Goal: Task Accomplishment & Management: Manage account settings

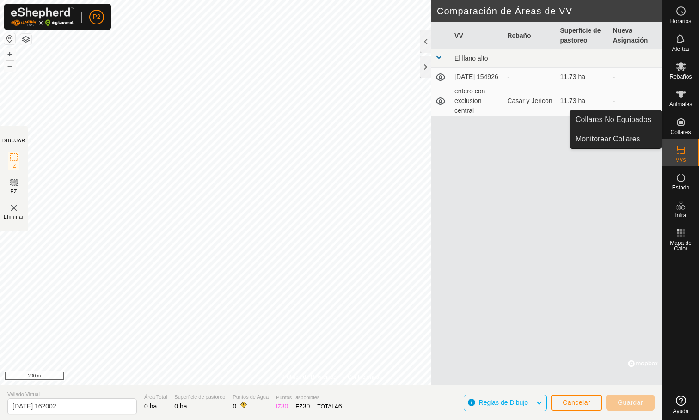
click at [684, 118] on icon at bounding box center [681, 122] width 11 height 11
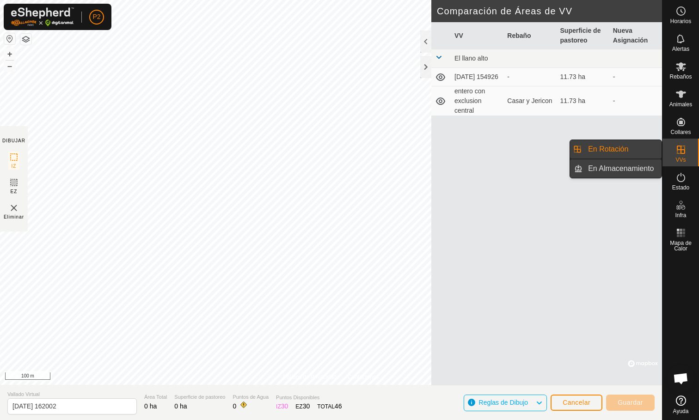
click at [636, 171] on link "En Almacenamiento" at bounding box center [622, 169] width 79 height 18
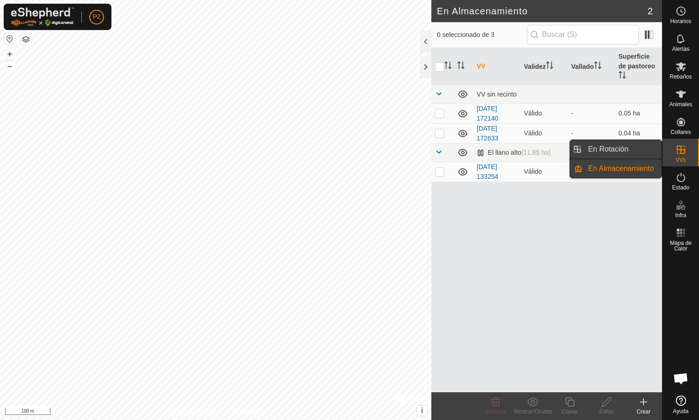
click at [631, 153] on link "En Rotación" at bounding box center [622, 149] width 79 height 18
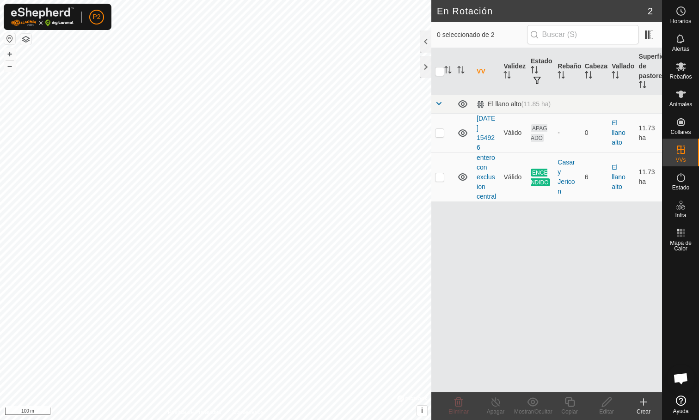
click at [642, 406] on icon at bounding box center [643, 402] width 11 height 11
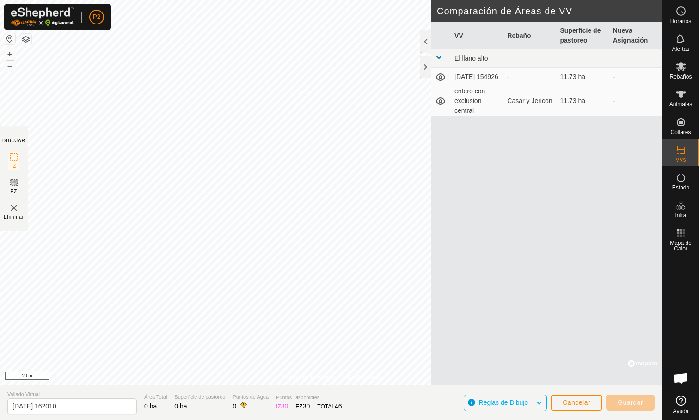
click at [25, 41] on button "button" at bounding box center [25, 39] width 11 height 11
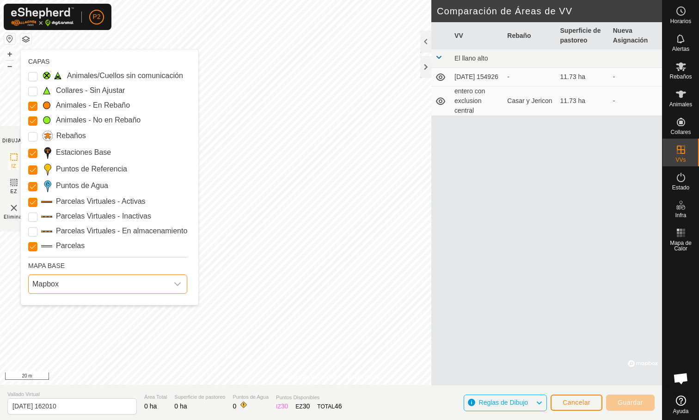
click at [63, 279] on span "Mapbox" at bounding box center [99, 284] width 140 height 18
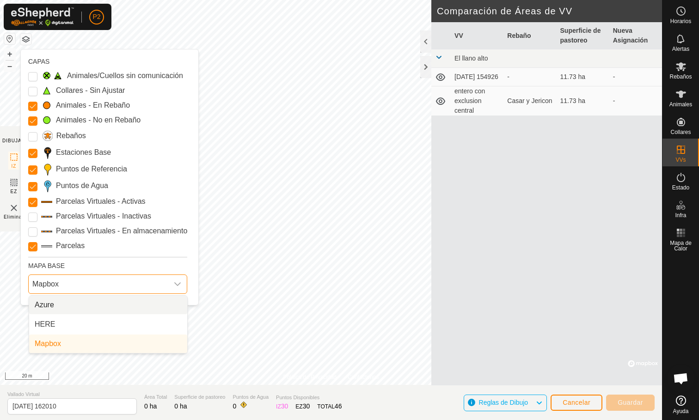
click at [69, 310] on li "Azure" at bounding box center [108, 305] width 158 height 18
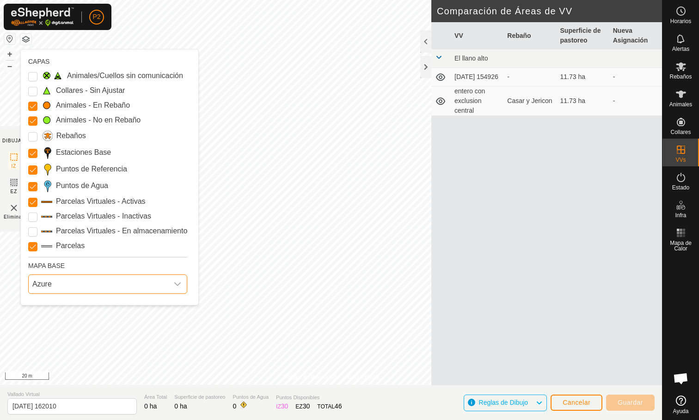
click at [126, 283] on span "Azure" at bounding box center [99, 284] width 140 height 18
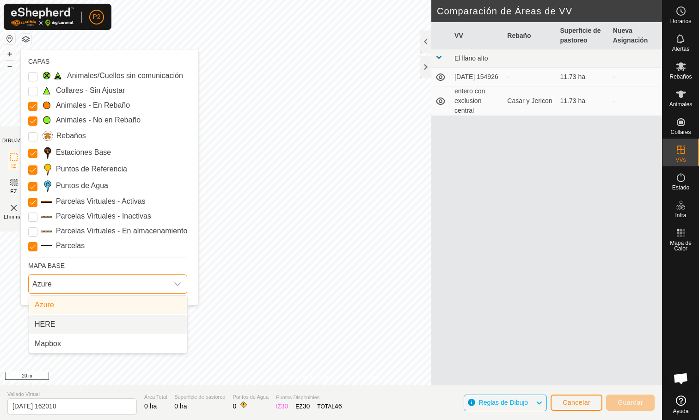
click at [123, 321] on li "HERE" at bounding box center [108, 324] width 158 height 18
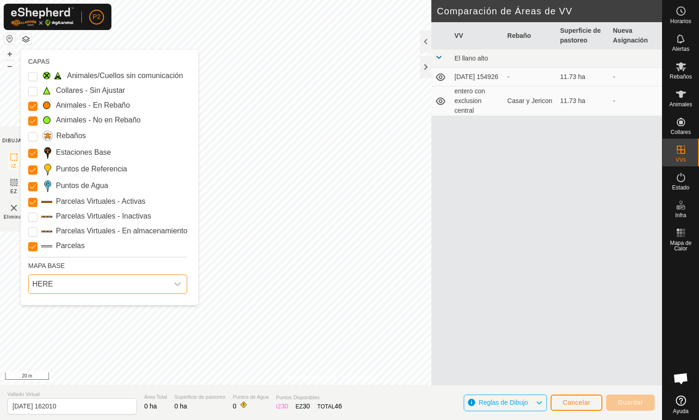
click at [129, 284] on span "HERE" at bounding box center [99, 284] width 140 height 18
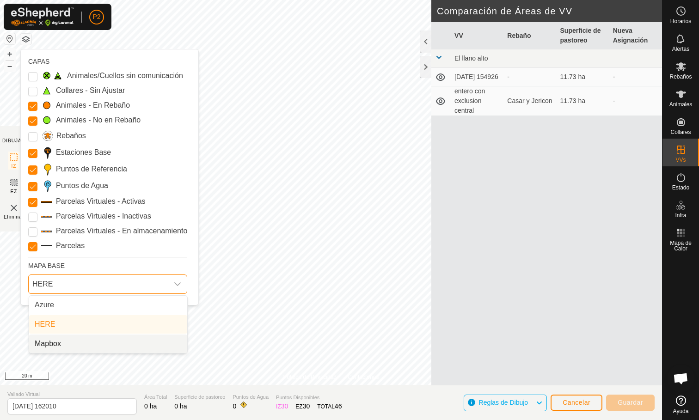
click at [118, 345] on li "Mapbox" at bounding box center [108, 344] width 158 height 18
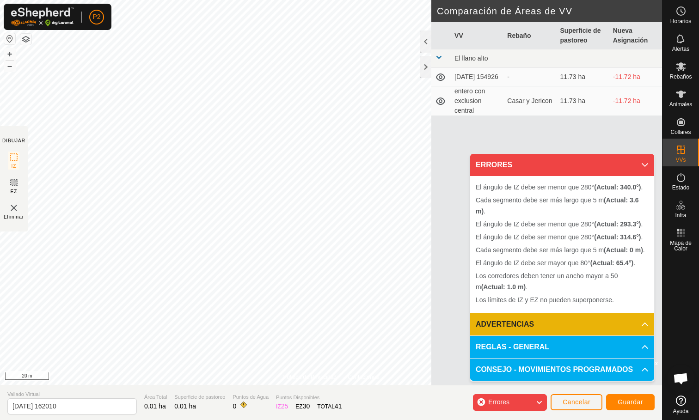
click at [575, 405] on span "Cancelar" at bounding box center [577, 402] width 28 height 7
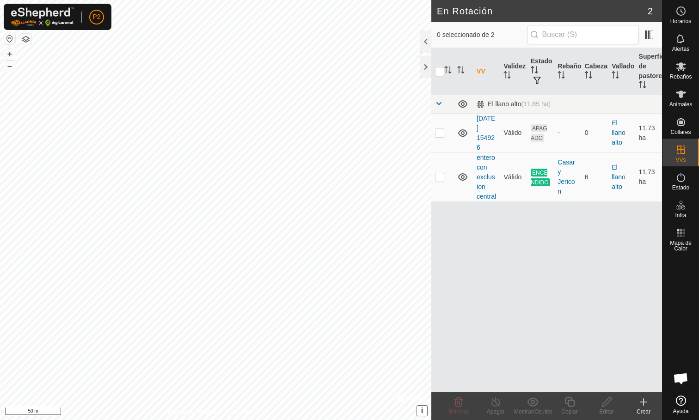
click at [421, 412] on span "i" at bounding box center [422, 411] width 2 height 8
click at [354, 412] on link "OpenStreetMap" at bounding box center [350, 411] width 39 height 6
click at [421, 413] on span "›" at bounding box center [422, 411] width 2 height 8
click at [29, 40] on button "button" at bounding box center [25, 39] width 11 height 11
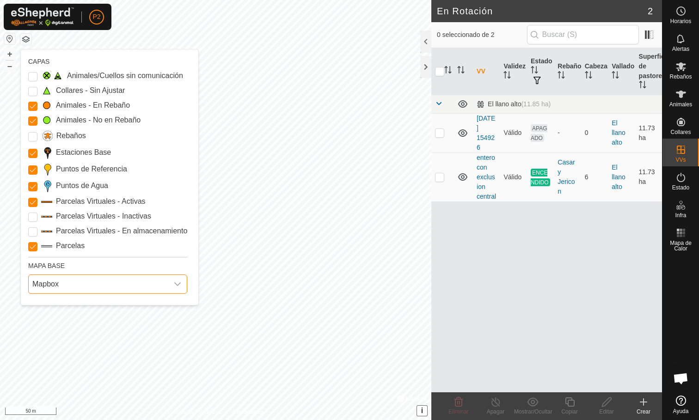
click at [56, 287] on span "Mapbox" at bounding box center [99, 284] width 140 height 18
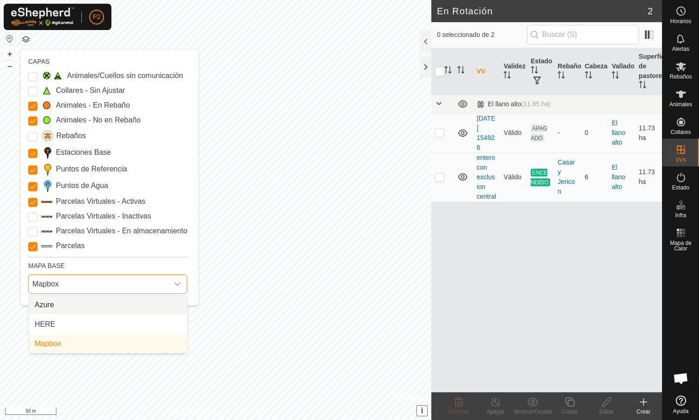
click at [63, 310] on li "Azure" at bounding box center [108, 305] width 158 height 18
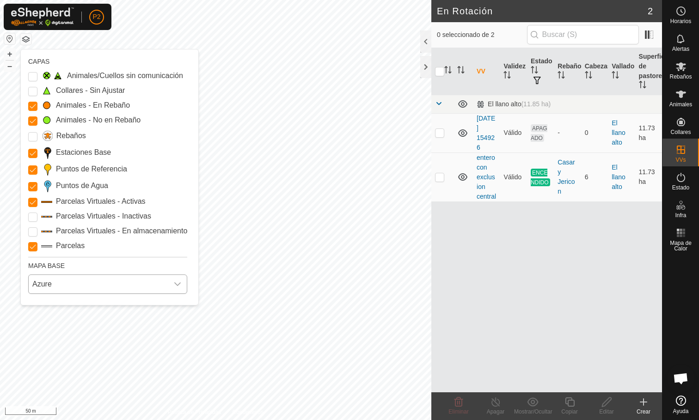
click at [178, 225] on body "P2 Horarios Alertas Rebaños Animales Collares VVs Estado Infra Mapa de Calor Ay…" at bounding box center [349, 210] width 699 height 420
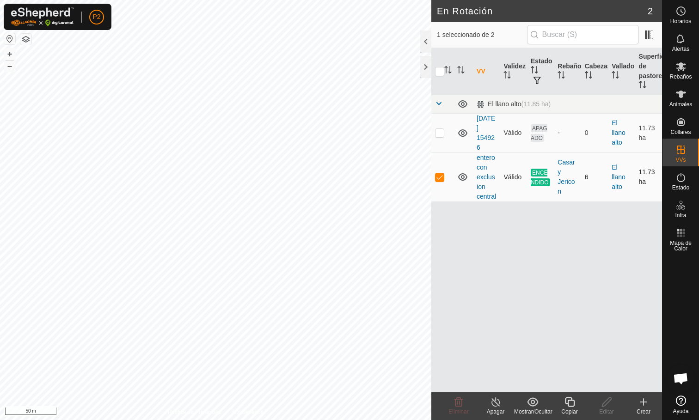
click at [439, 176] on p-checkbox at bounding box center [439, 176] width 9 height 7
click at [28, 42] on button "button" at bounding box center [25, 39] width 11 height 11
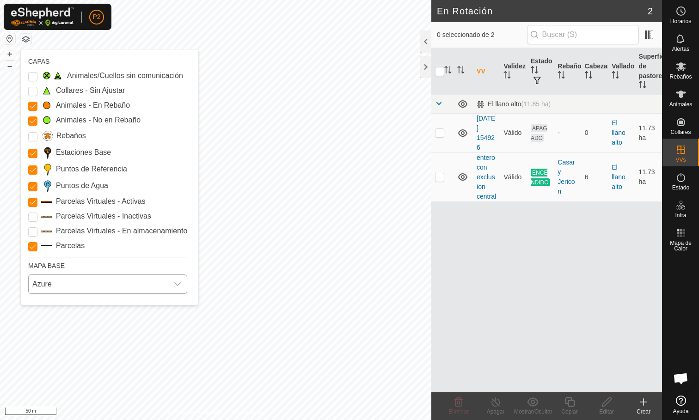
click at [55, 285] on span "Azure" at bounding box center [99, 284] width 140 height 18
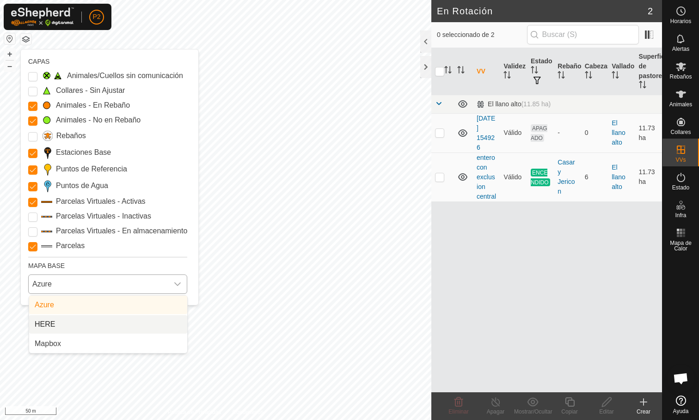
click at [65, 319] on li "HERE" at bounding box center [108, 324] width 158 height 18
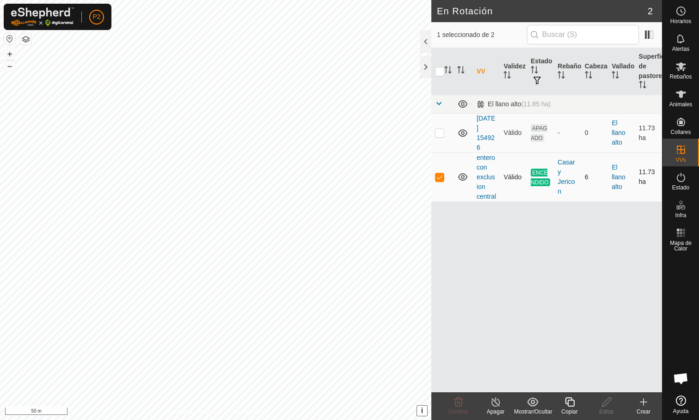
click at [441, 177] on p-checkbox at bounding box center [439, 176] width 9 height 7
click at [437, 299] on div "En Rotación 2 0 seleccionado de 2 VV Validez Estado Rebaño Cabezas Vallado Supe…" at bounding box center [331, 210] width 662 height 420
checkbox input "true"
click at [644, 406] on icon at bounding box center [643, 402] width 11 height 11
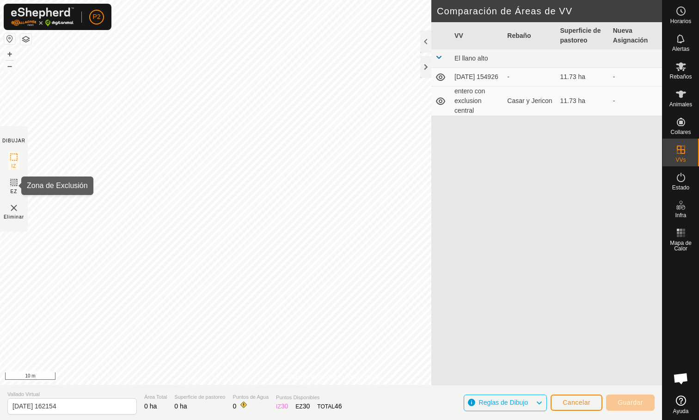
click at [12, 183] on icon at bounding box center [13, 182] width 11 height 11
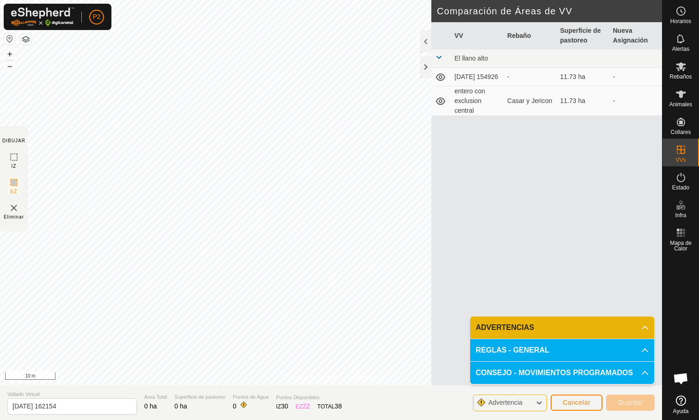
click at [567, 327] on p-accordion-header "ADVERTENCIAS" at bounding box center [562, 328] width 184 height 22
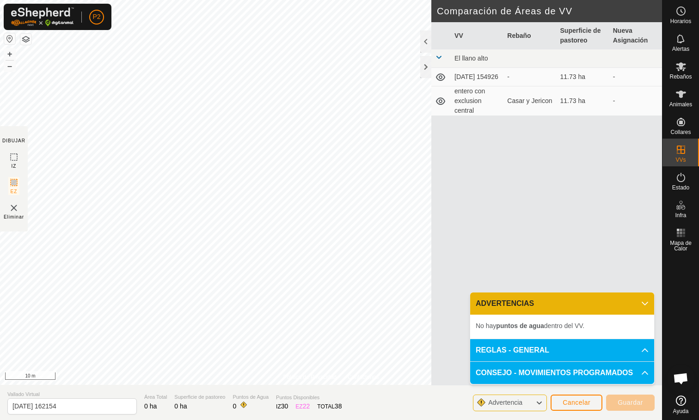
click at [565, 301] on p-accordion-header "ADVERTENCIAS" at bounding box center [562, 304] width 184 height 22
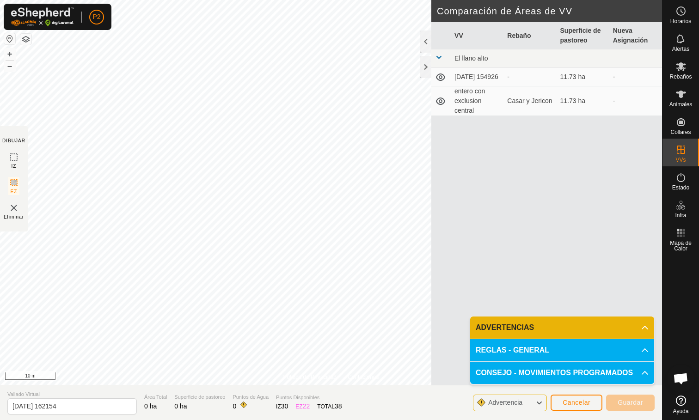
click at [15, 160] on icon at bounding box center [13, 157] width 11 height 11
click at [29, 40] on button "button" at bounding box center [25, 39] width 11 height 11
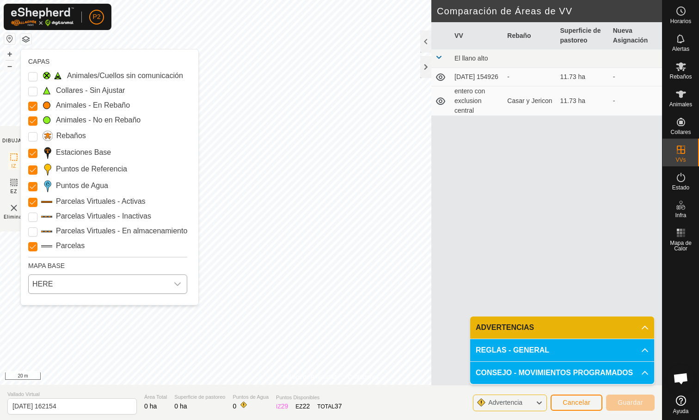
click at [78, 282] on span "HERE" at bounding box center [99, 284] width 140 height 18
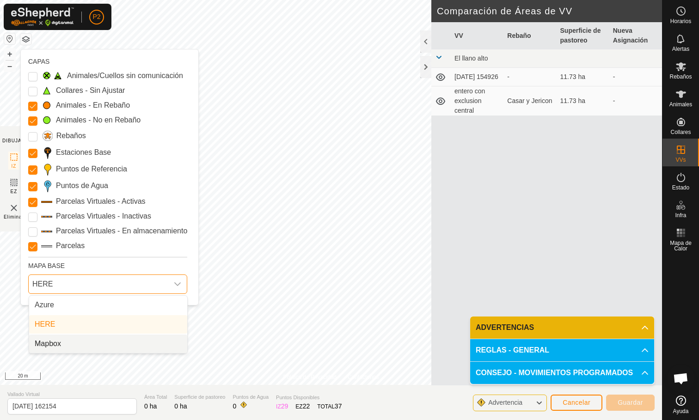
click at [75, 344] on li "Mapbox" at bounding box center [108, 344] width 158 height 18
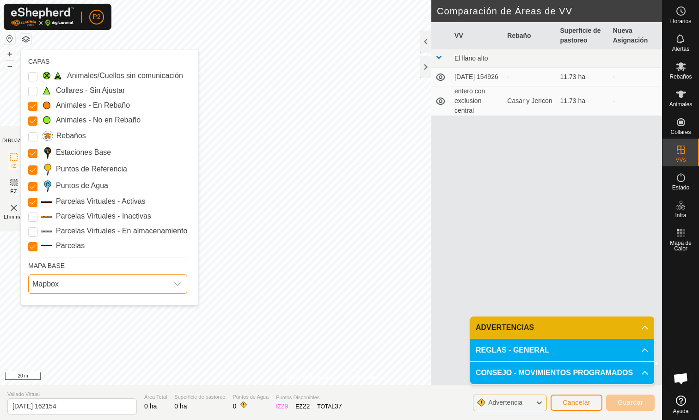
click at [27, 38] on button "button" at bounding box center [25, 39] width 11 height 11
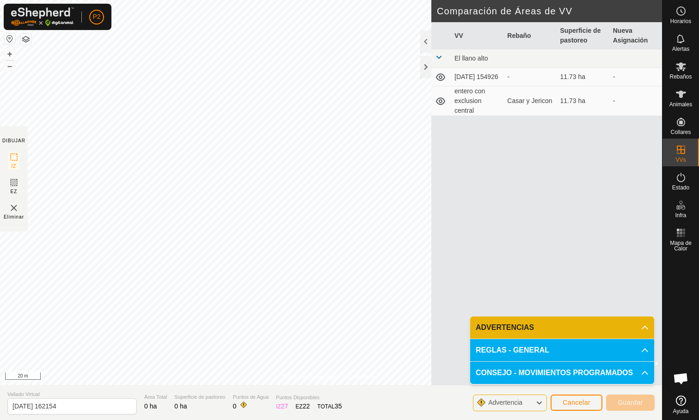
click at [297, 0] on html "P2 Horarios Alertas Rebaños Animales Collares VVs Estado Infra Mapa de Calor Ay…" at bounding box center [349, 210] width 699 height 420
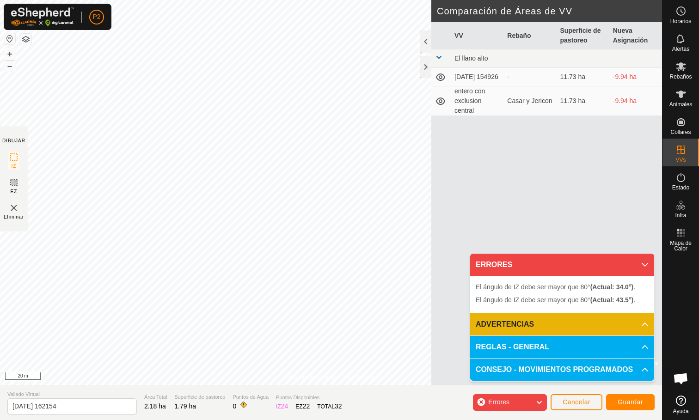
click at [440, 209] on div "Política de Privacidad Contáctenos El ángulo de IZ debe ser mayor que 80° (Actu…" at bounding box center [331, 210] width 662 height 420
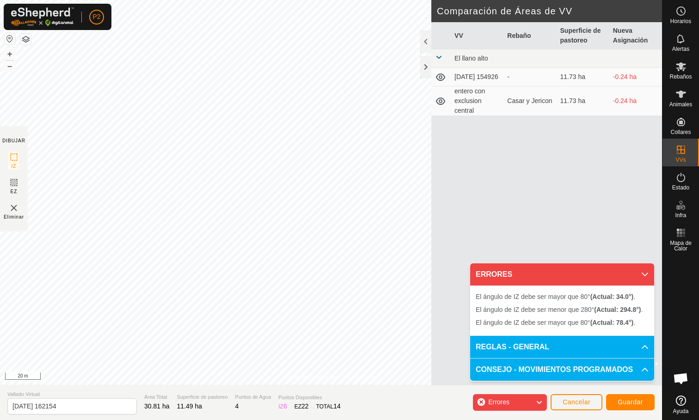
click at [349, 0] on html "P2 Horarios Alertas Rebaños Animales Collares VVs Estado Infra Mapa de Calor Ay…" at bounding box center [349, 210] width 699 height 420
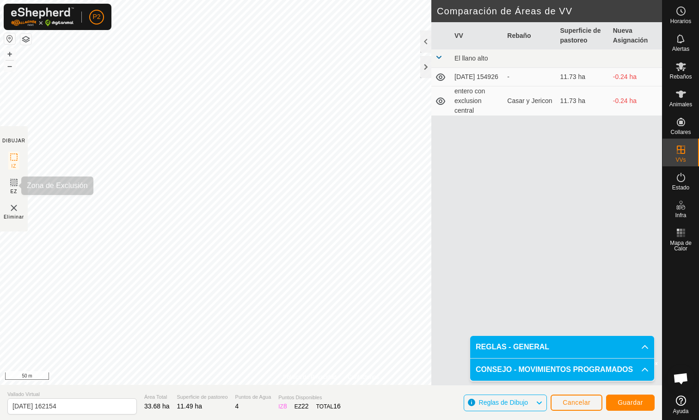
click at [16, 181] on icon at bounding box center [14, 183] width 6 height 6
click at [18, 159] on rect at bounding box center [13, 157] width 7 height 7
click at [301, 398] on div "Política de Privacidad Contáctenos + – ⇧ i © Mapbox , © OpenStreetMap , Improve…" at bounding box center [331, 210] width 662 height 420
click at [10, 184] on icon at bounding box center [13, 182] width 11 height 11
click at [23, 36] on button "button" at bounding box center [25, 39] width 11 height 11
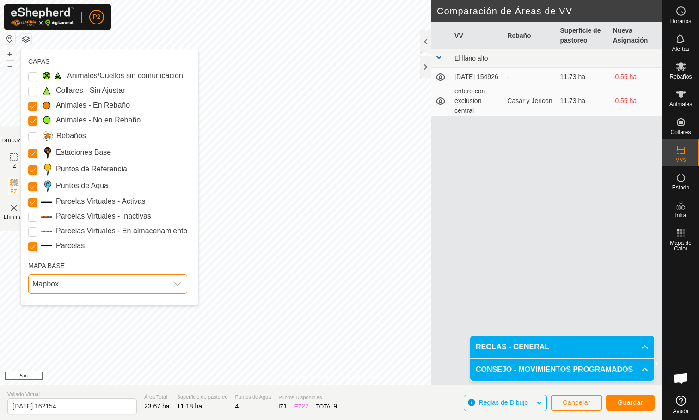
click at [48, 289] on span "Mapbox" at bounding box center [99, 284] width 140 height 18
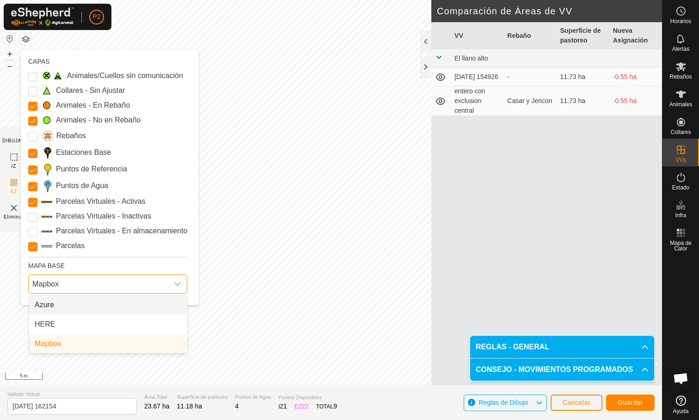
click at [56, 308] on li "Azure" at bounding box center [108, 305] width 158 height 18
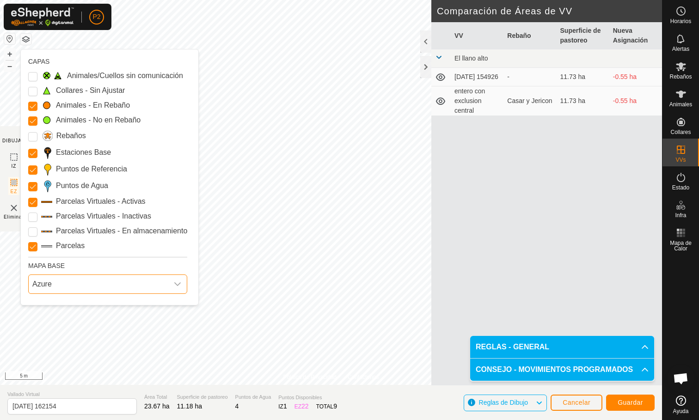
click at [172, 285] on div "dropdown trigger" at bounding box center [177, 284] width 18 height 18
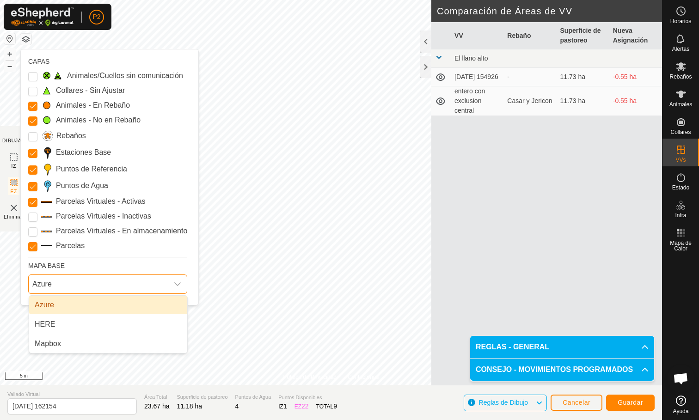
click at [172, 286] on div "dropdown trigger" at bounding box center [177, 284] width 18 height 18
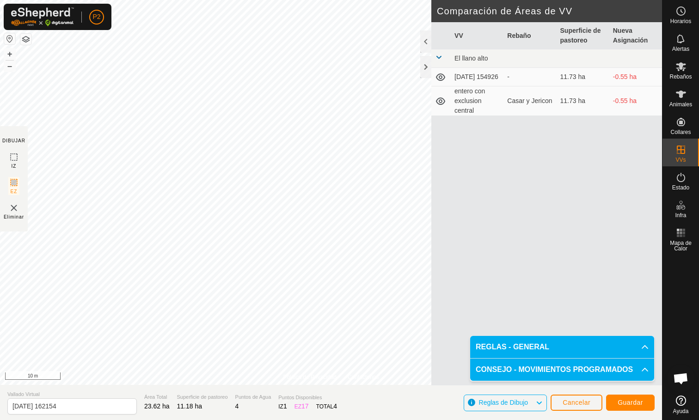
click at [624, 402] on span "Guardar" at bounding box center [630, 402] width 25 height 7
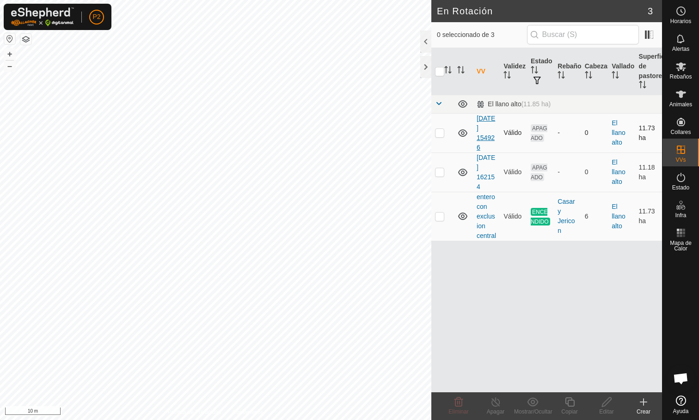
click at [485, 134] on link "[DATE] 154926" at bounding box center [486, 133] width 18 height 37
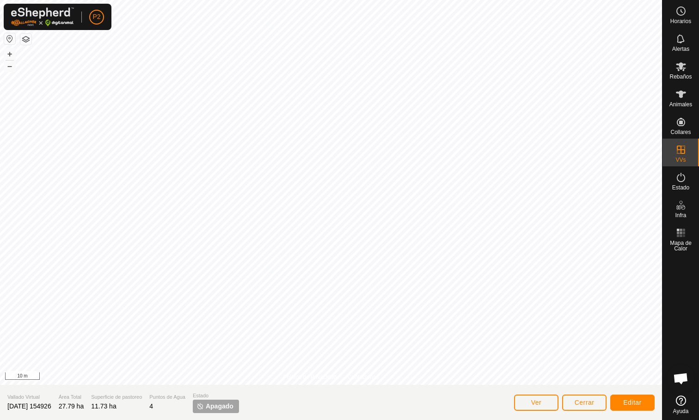
click at [578, 402] on span "Cerrar" at bounding box center [585, 402] width 20 height 7
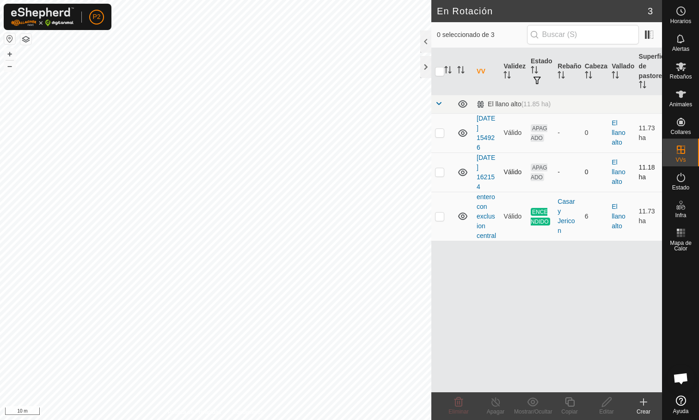
click at [486, 171] on td "2025-09-17 162154" at bounding box center [486, 172] width 27 height 39
click at [488, 167] on link "2025-09-17 162154" at bounding box center [486, 172] width 18 height 37
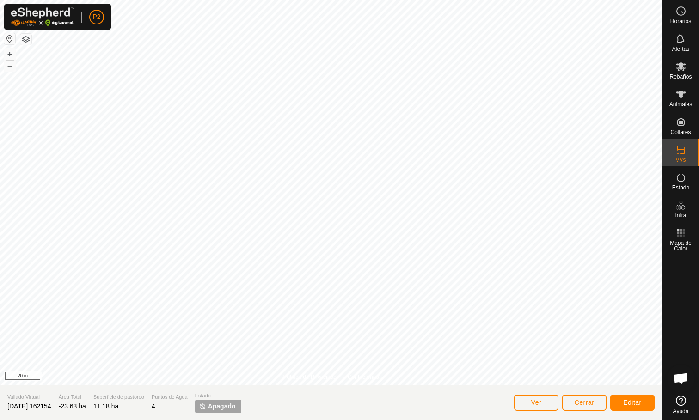
click at [572, 406] on button "Cerrar" at bounding box center [584, 403] width 44 height 16
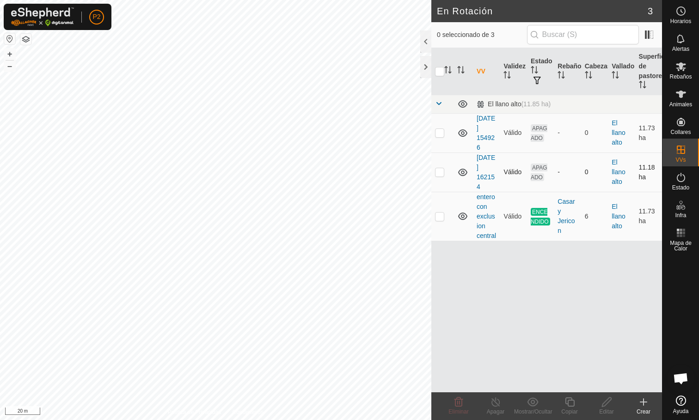
click at [443, 173] on p-checkbox at bounding box center [439, 171] width 9 height 7
checkbox input "true"
click at [611, 401] on icon at bounding box center [607, 402] width 12 height 11
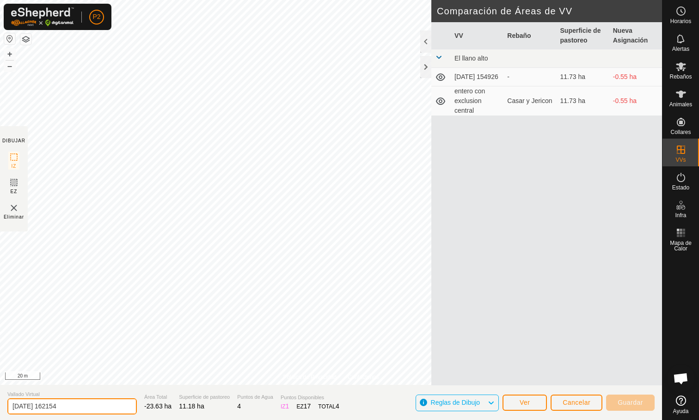
drag, startPoint x: 92, startPoint y: 403, endPoint x: 66, endPoint y: 406, distance: 27.0
click at [92, 403] on input "2025-09-17 162154" at bounding box center [71, 407] width 129 height 16
click at [73, 406] on input "2025-09-17 162154" at bounding box center [71, 407] width 129 height 16
click at [66, 406] on input "2025-09-17 162154" at bounding box center [71, 407] width 129 height 16
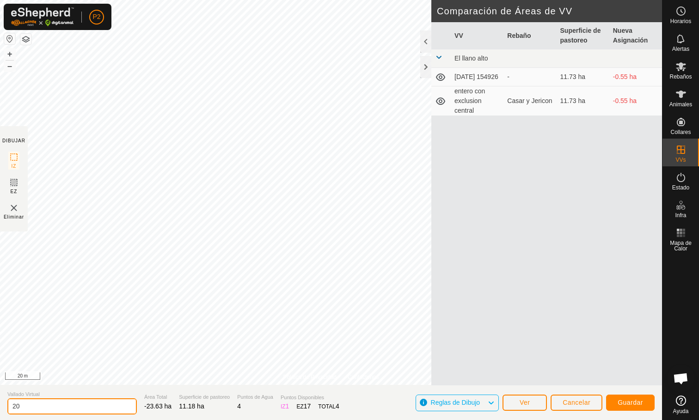
type input "2"
type input "[PERSON_NAME]"
click at [618, 400] on span "Guardar" at bounding box center [630, 402] width 25 height 7
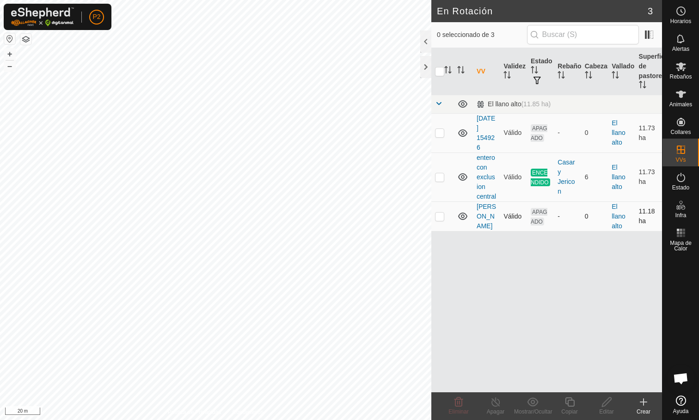
click at [439, 216] on p-checkbox at bounding box center [439, 216] width 9 height 7
checkbox input "true"
click at [603, 402] on icon at bounding box center [607, 402] width 12 height 11
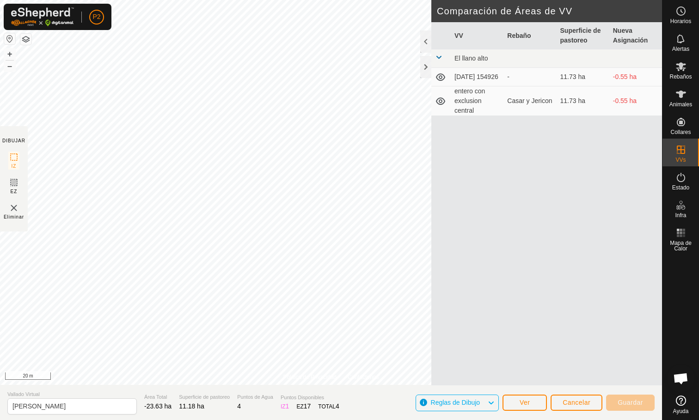
click at [18, 185] on icon at bounding box center [13, 182] width 11 height 11
click at [12, 185] on icon at bounding box center [13, 182] width 11 height 11
click at [645, 400] on button "Guardar" at bounding box center [630, 403] width 49 height 16
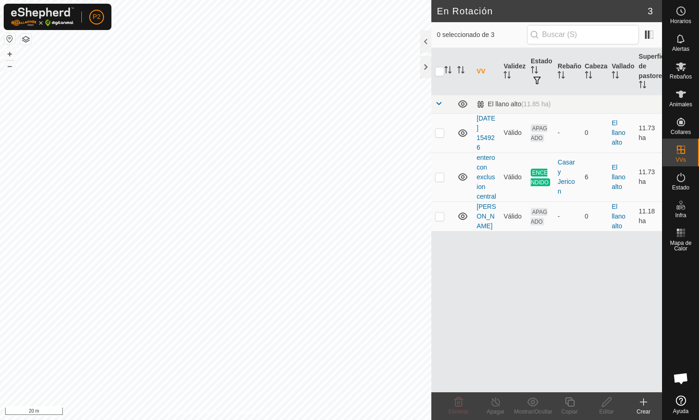
click at [689, 96] on es-animals-svg-icon at bounding box center [681, 94] width 17 height 15
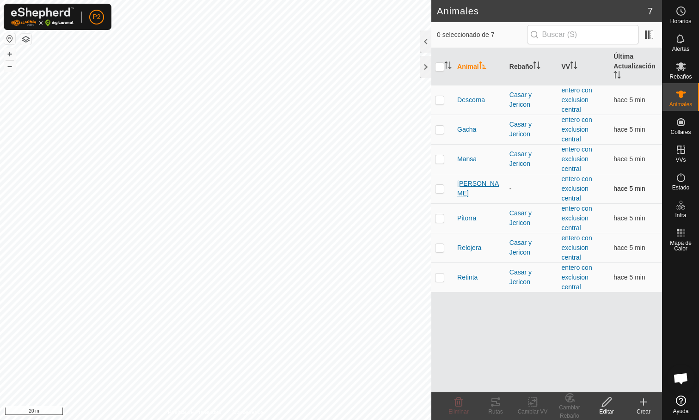
click at [464, 185] on span "[PERSON_NAME]" at bounding box center [479, 188] width 45 height 19
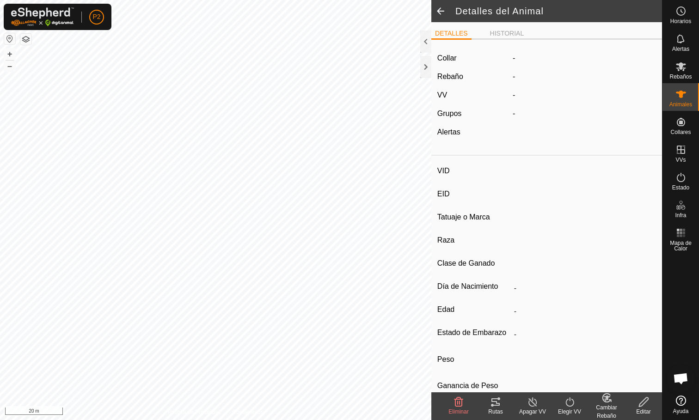
type input "[PERSON_NAME]"
type input "000061520465326"
type input "-"
type input "Limusina"
type input "-"
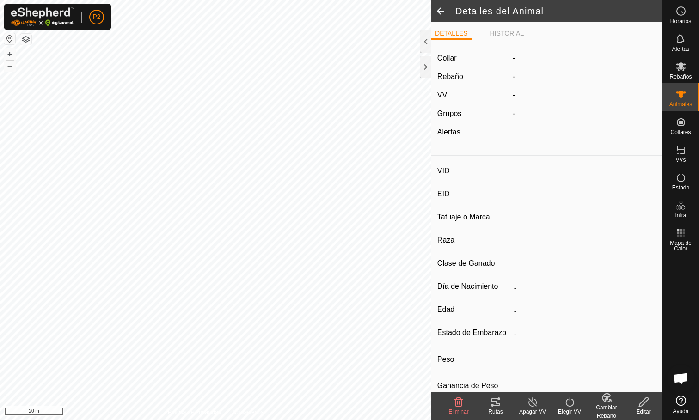
type input "03/2016"
type input "9 years 8 months"
type input "1100 kg"
type input "-"
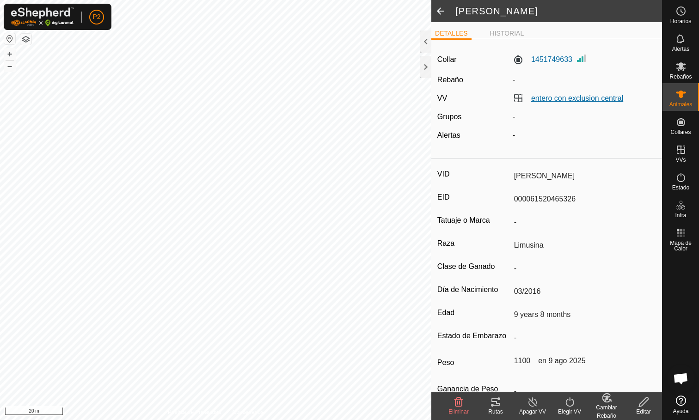
click at [547, 100] on link "entero con exclusion central" at bounding box center [577, 98] width 92 height 8
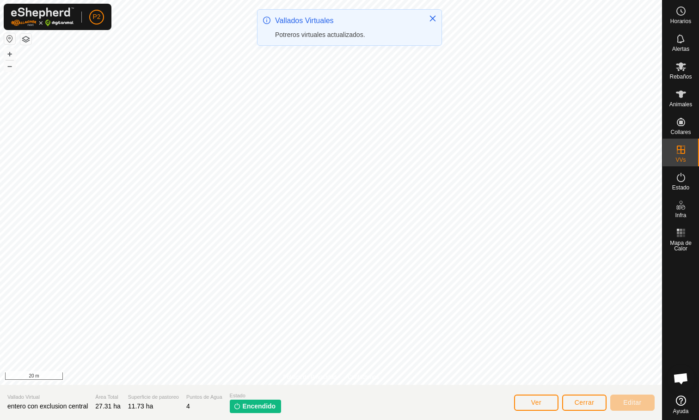
click at [569, 405] on button "Cerrar" at bounding box center [584, 403] width 44 height 16
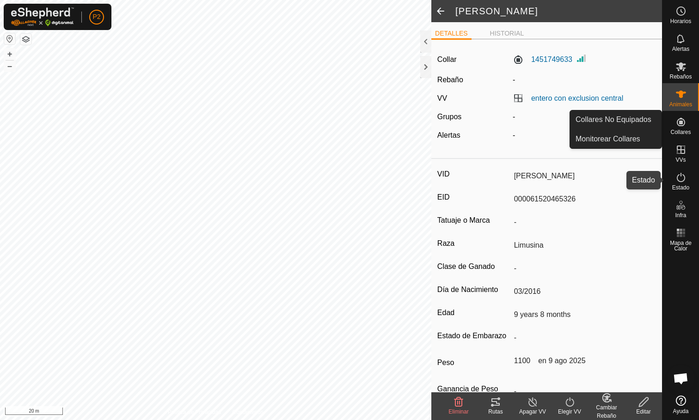
click at [687, 183] on es-activation-svg-icon at bounding box center [681, 177] width 17 height 15
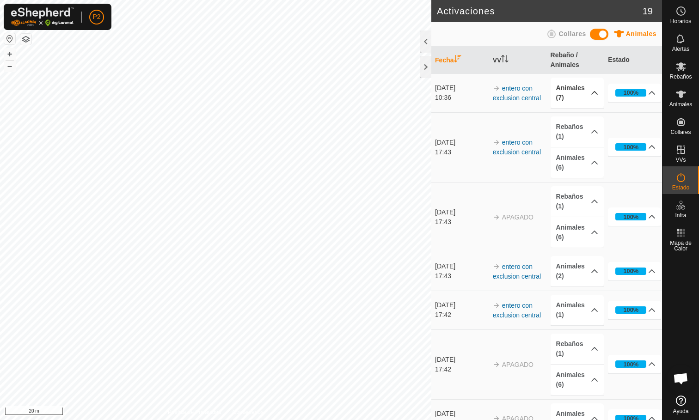
click at [589, 97] on p-accordion-header "Animales (7)" at bounding box center [577, 93] width 53 height 31
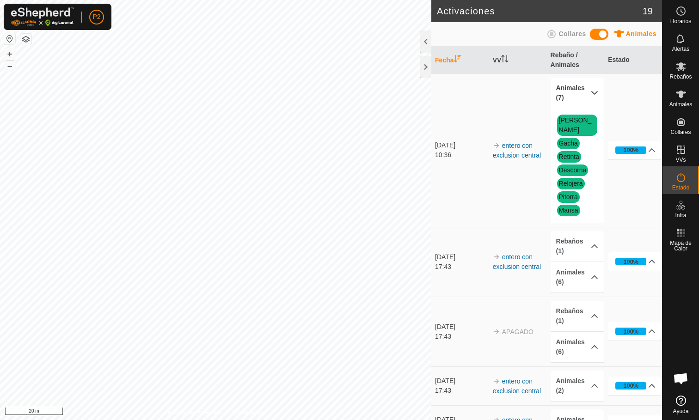
click at [593, 92] on p-accordion-header "Animales (7)" at bounding box center [577, 93] width 53 height 31
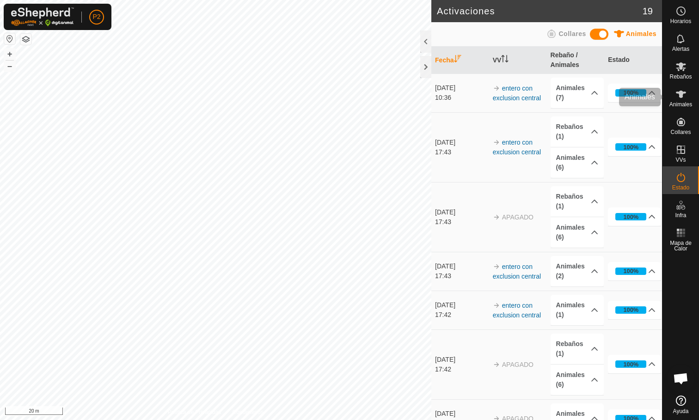
click at [679, 98] on icon at bounding box center [681, 94] width 11 height 11
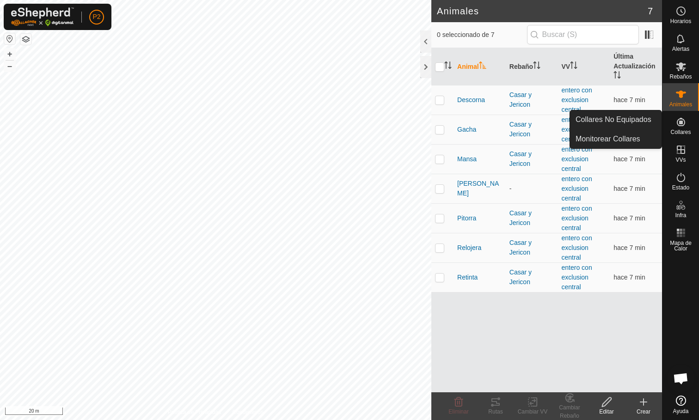
click at [682, 124] on icon at bounding box center [681, 122] width 8 height 8
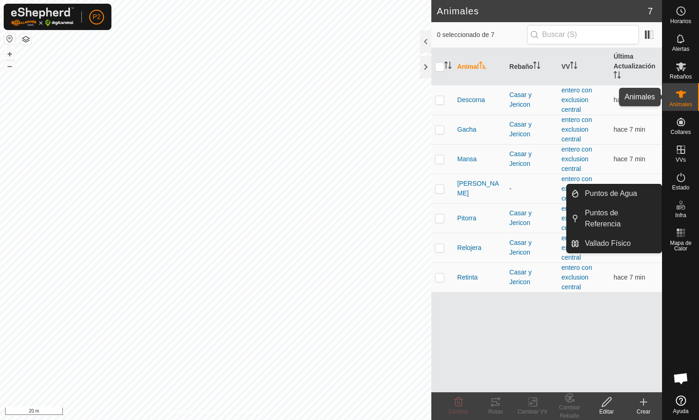
click at [684, 95] on icon at bounding box center [681, 94] width 11 height 11
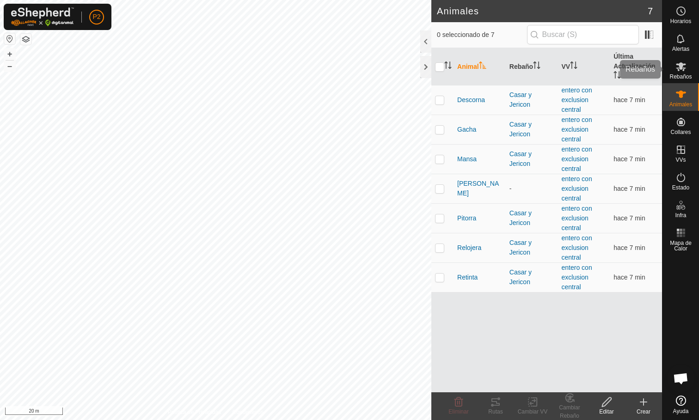
click at [677, 68] on icon at bounding box center [681, 66] width 11 height 11
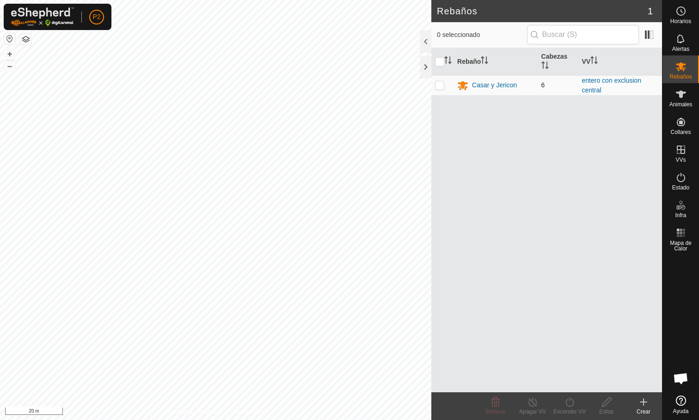
click at [441, 85] on p-checkbox at bounding box center [439, 84] width 9 height 7
checkbox input "true"
click at [500, 84] on div "Casar y Jericon" at bounding box center [494, 85] width 45 height 10
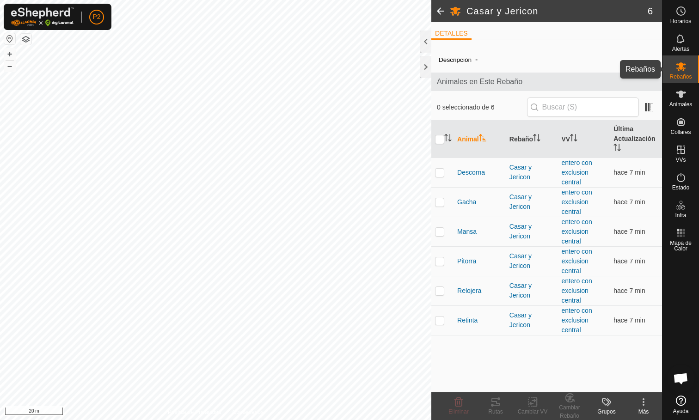
click at [692, 72] on div "Rebaños" at bounding box center [681, 69] width 37 height 28
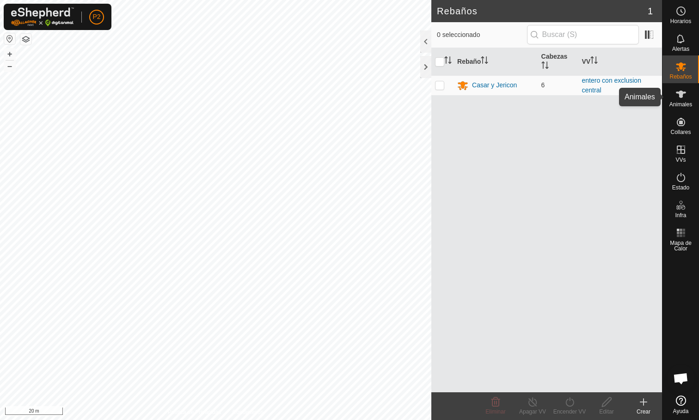
click at [692, 105] on span "Animales" at bounding box center [681, 105] width 23 height 6
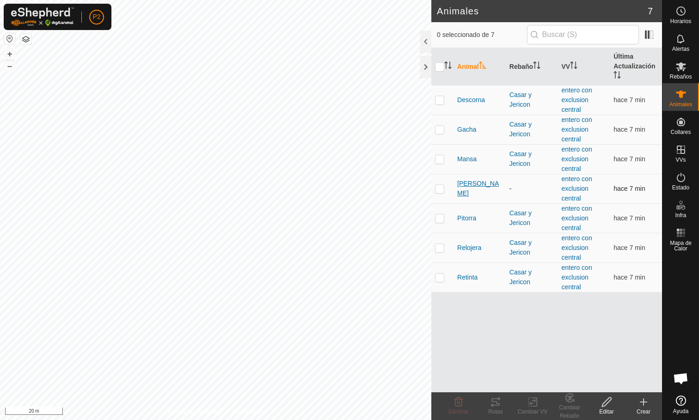
click at [473, 191] on span "[PERSON_NAME]" at bounding box center [479, 188] width 45 height 19
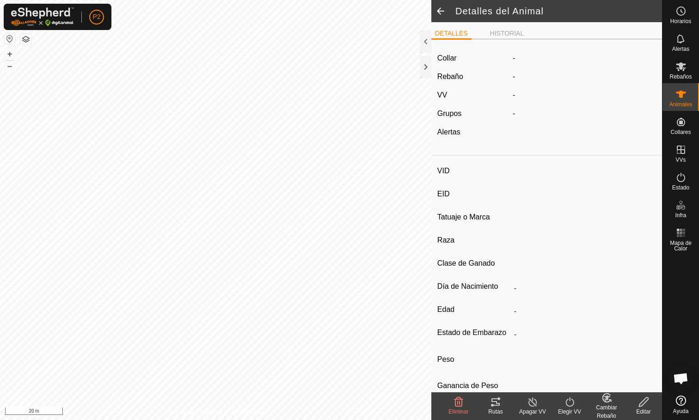
type input "[PERSON_NAME]"
type input "000061520465326"
type input "-"
type input "Limusina"
type input "-"
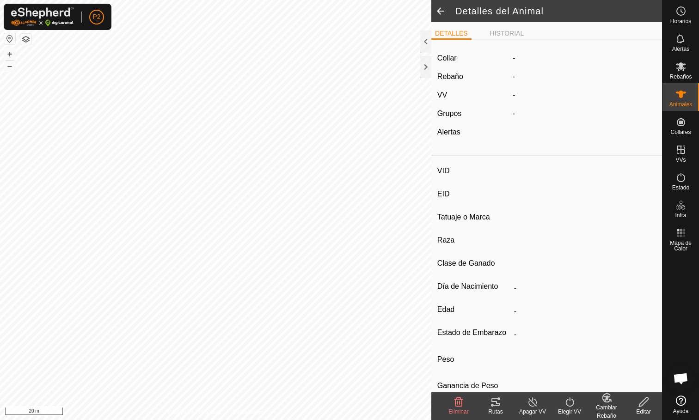
type input "03/2016"
type input "9 years 8 months"
type input "1100 kg"
type input "-"
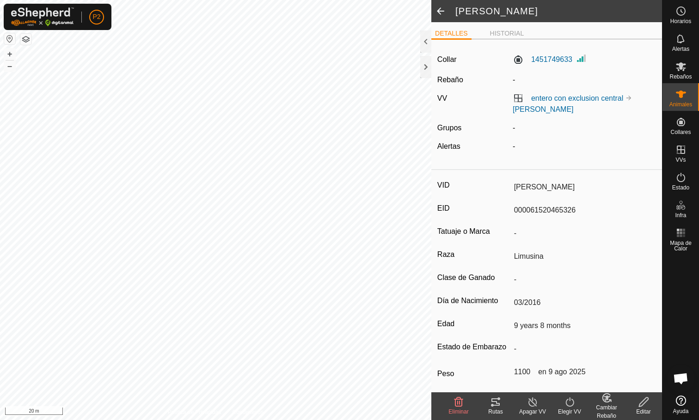
click at [492, 406] on icon at bounding box center [496, 402] width 8 height 7
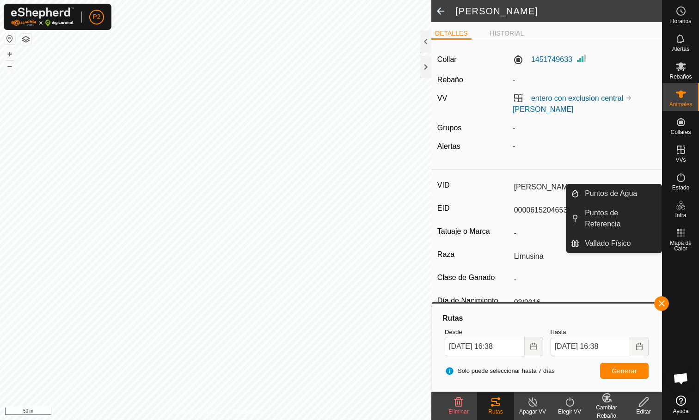
click at [681, 209] on icon at bounding box center [681, 205] width 11 height 11
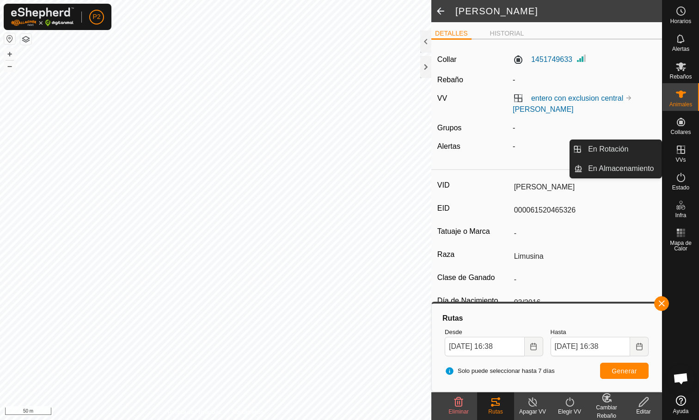
click at [680, 155] on es-virtualpaddocks-svg-icon at bounding box center [681, 149] width 17 height 15
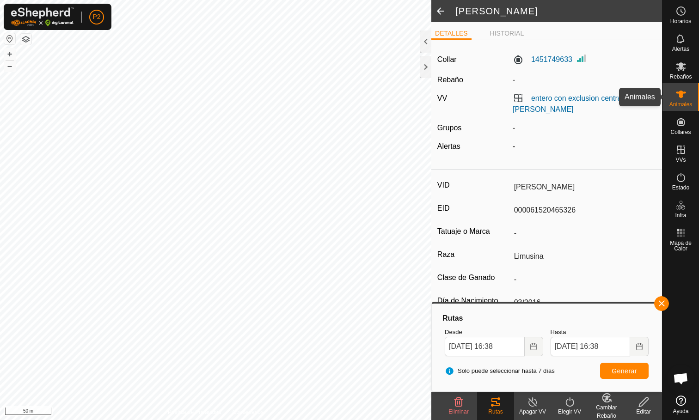
click at [683, 96] on icon at bounding box center [681, 94] width 10 height 7
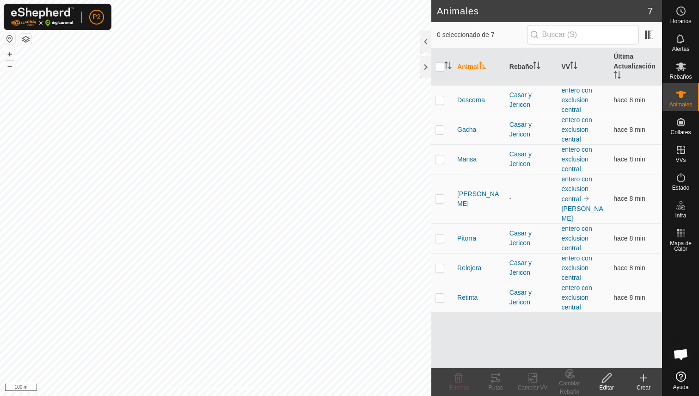
click at [29, 43] on button "button" at bounding box center [25, 39] width 11 height 11
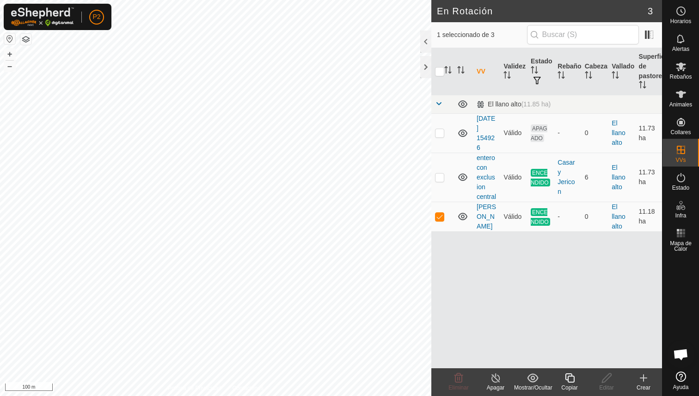
checkbox input "true"
checkbox input "false"
click at [26, 40] on button "button" at bounding box center [25, 39] width 11 height 11
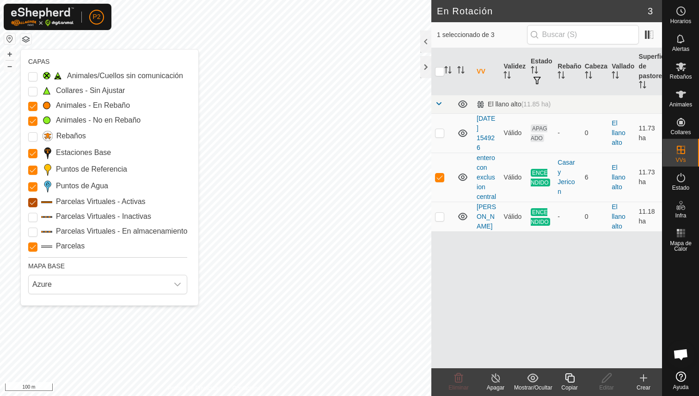
click at [31, 202] on Active "Parcelas Virtuales - Activas" at bounding box center [32, 202] width 9 height 9
click at [34, 203] on Active "Parcelas Virtuales - Activas" at bounding box center [32, 202] width 9 height 9
click at [55, 288] on span "Azure" at bounding box center [99, 284] width 140 height 18
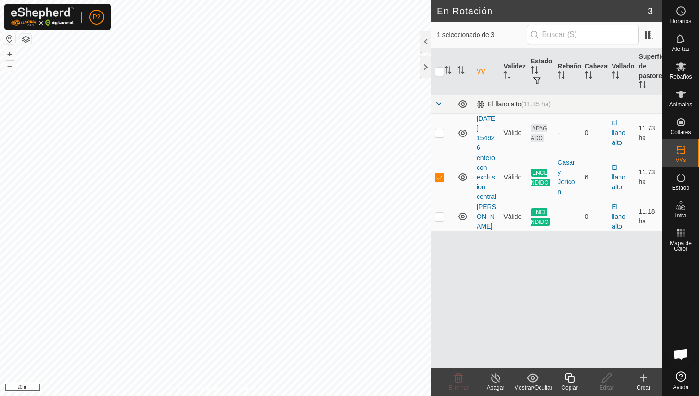
click at [29, 37] on button "button" at bounding box center [25, 39] width 11 height 11
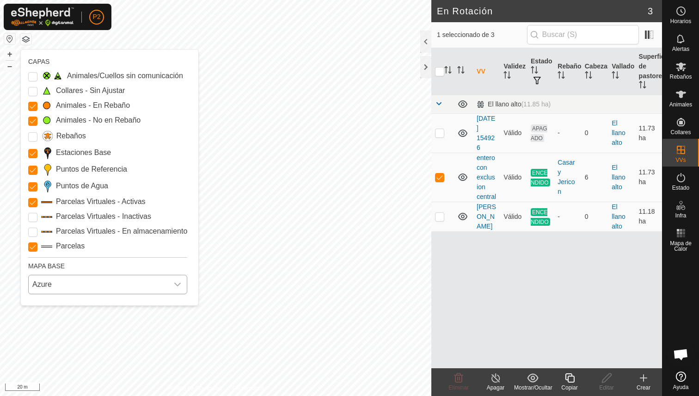
click at [59, 283] on span "Azure" at bounding box center [99, 284] width 140 height 18
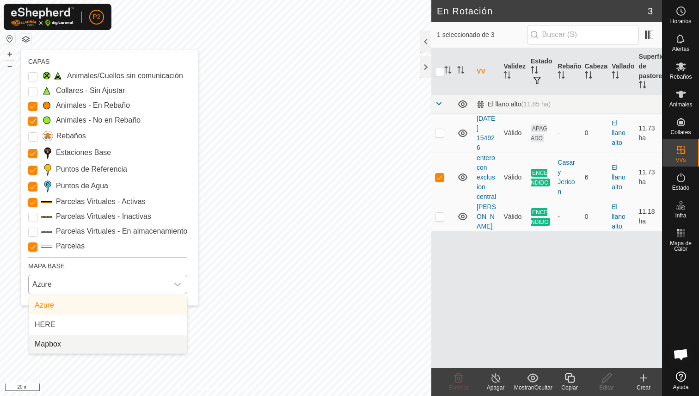
click at [64, 343] on li "Mapbox" at bounding box center [108, 344] width 158 height 18
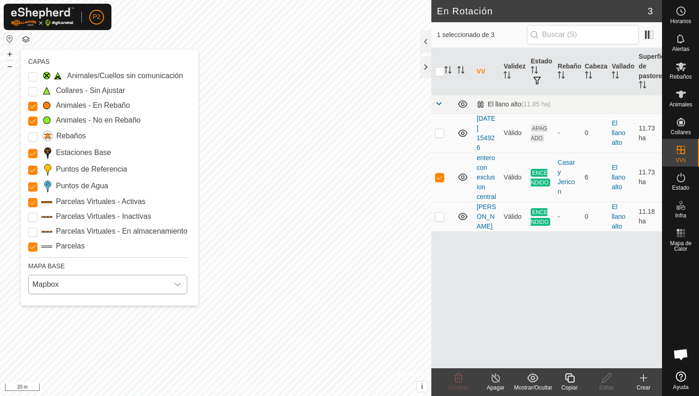
click at [28, 44] on div at bounding box center [25, 39] width 11 height 12
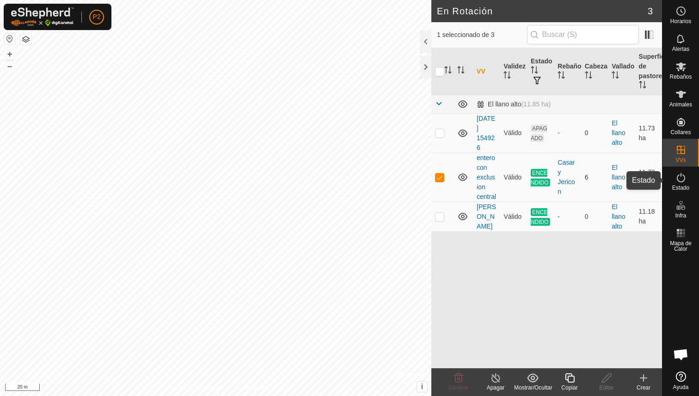
click at [678, 182] on icon at bounding box center [681, 177] width 11 height 11
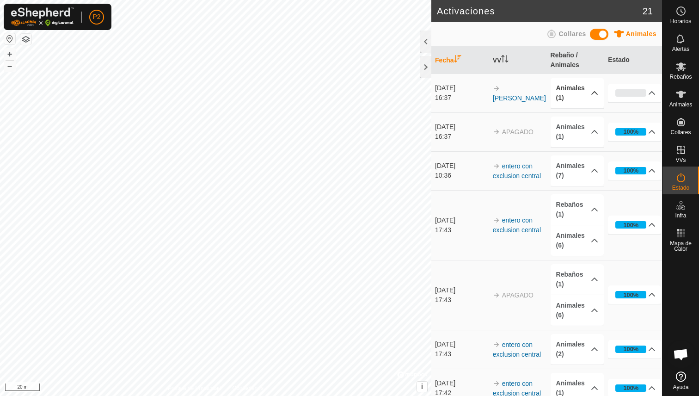
click at [591, 94] on p-accordion-header "Animales (1)" at bounding box center [577, 93] width 53 height 31
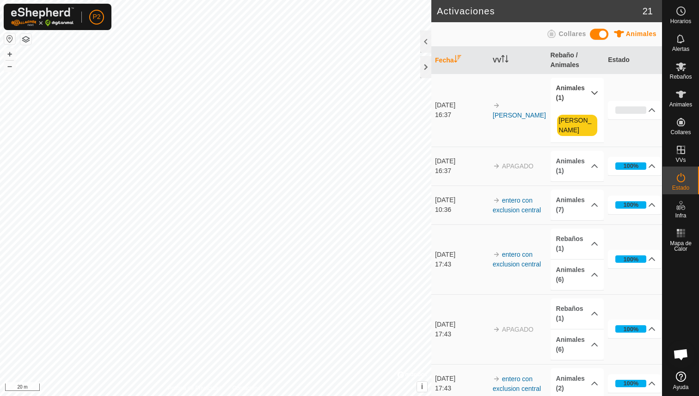
click at [591, 95] on p-accordion-header "Animales (1)" at bounding box center [577, 93] width 53 height 31
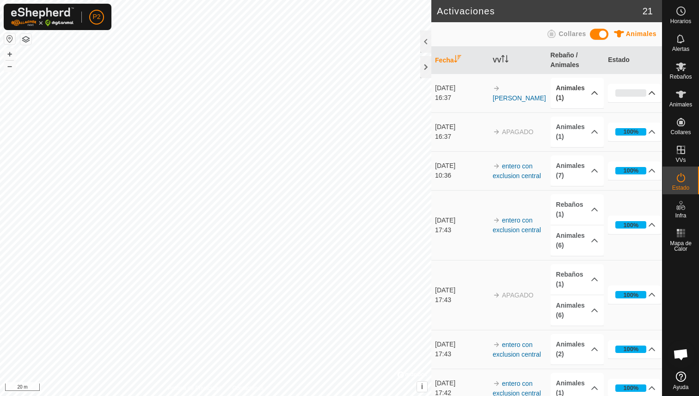
click at [652, 86] on p-accordion-header "0%" at bounding box center [634, 93] width 53 height 18
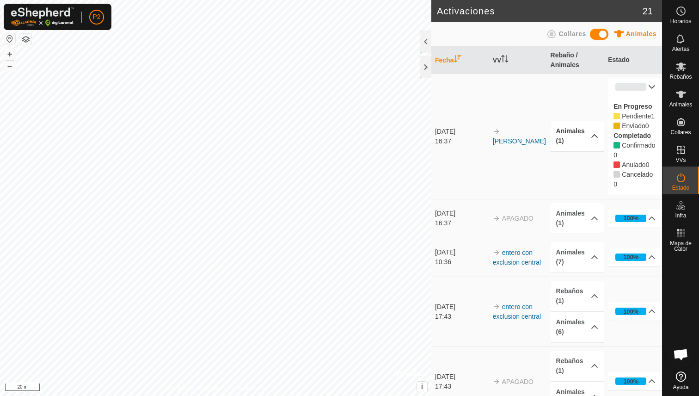
click at [653, 89] on p-accordion-header "0%" at bounding box center [634, 87] width 53 height 18
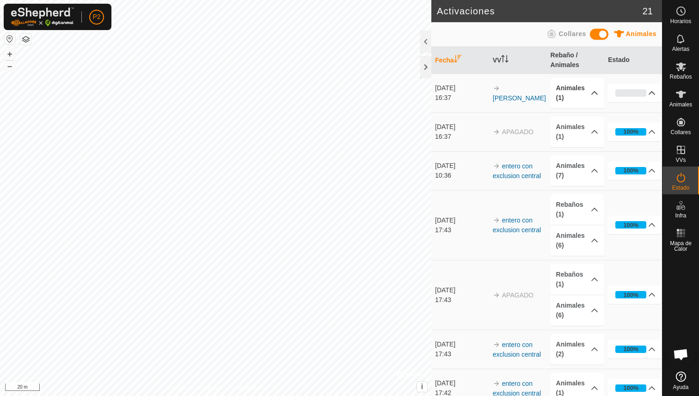
click at [632, 92] on p-accordion-header "0%" at bounding box center [634, 93] width 53 height 18
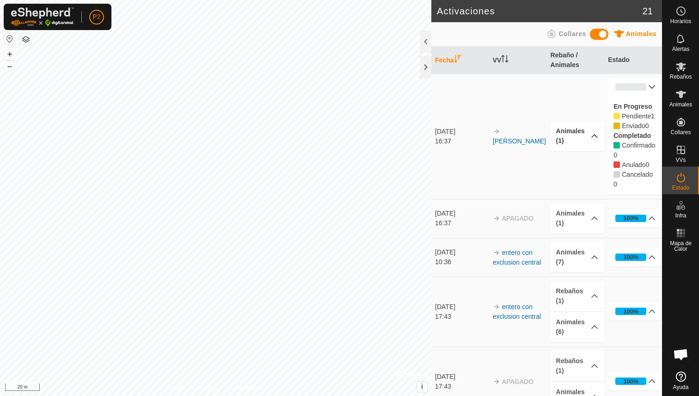
click at [641, 92] on p-accordion-header "0%" at bounding box center [634, 87] width 53 height 18
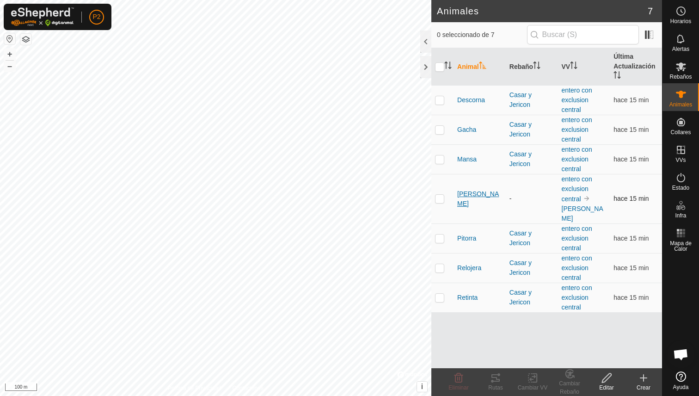
click at [470, 196] on span "[PERSON_NAME]" at bounding box center [479, 198] width 45 height 19
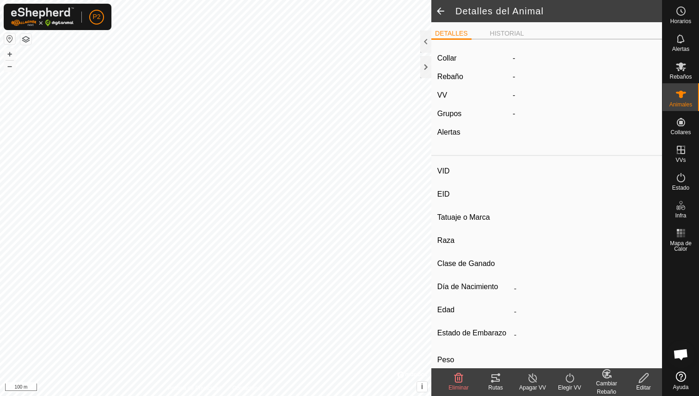
type input "[PERSON_NAME]"
type input "000061520465326"
type input "-"
type input "Limusina"
type input "-"
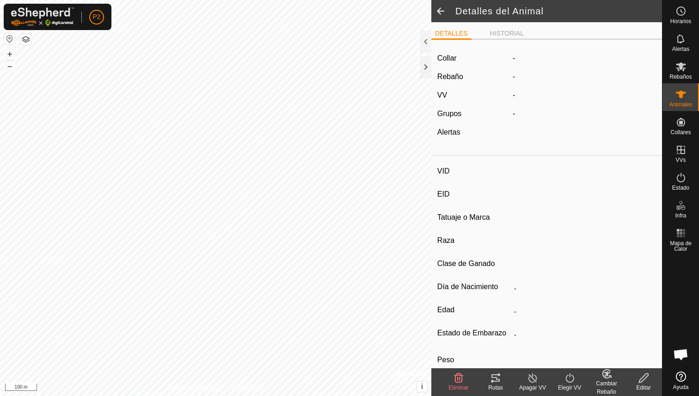
type input "03/2016"
type input "9 years 8 months"
type input "1100 kg"
type input "-"
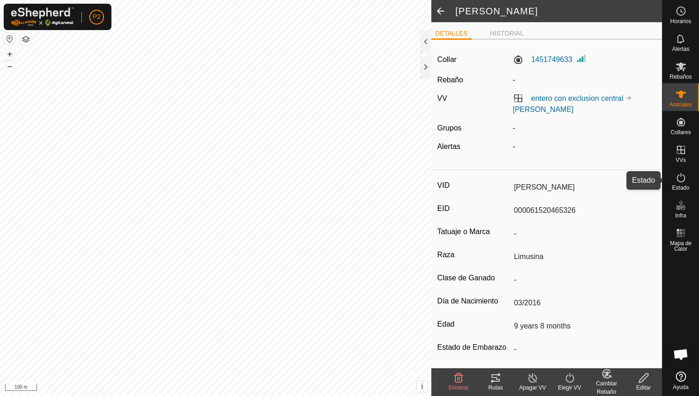
click at [687, 185] on span "Estado" at bounding box center [680, 188] width 17 height 6
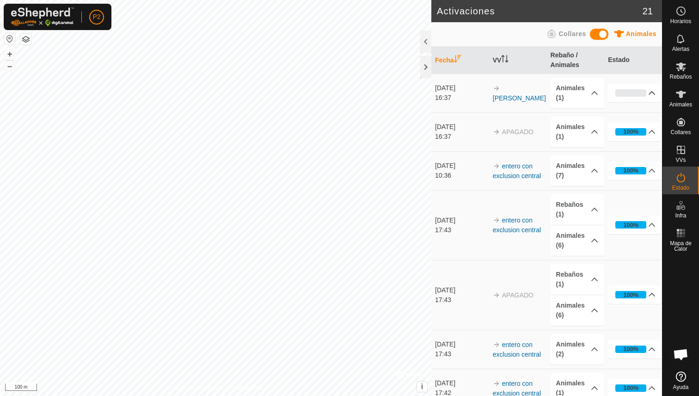
click at [630, 95] on p-accordion-header "0%" at bounding box center [634, 93] width 53 height 18
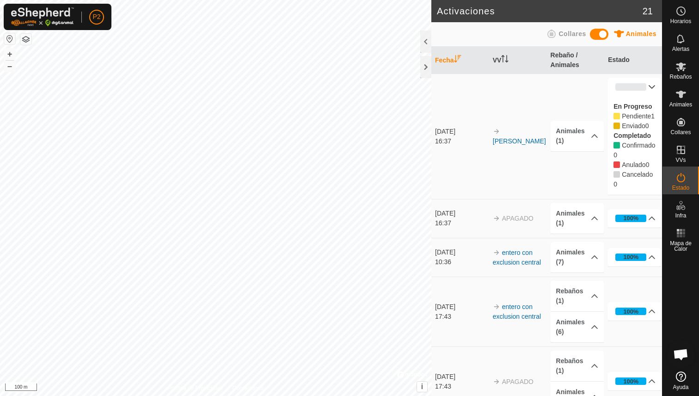
click at [630, 94] on p-accordion-header "0%" at bounding box center [634, 87] width 53 height 18
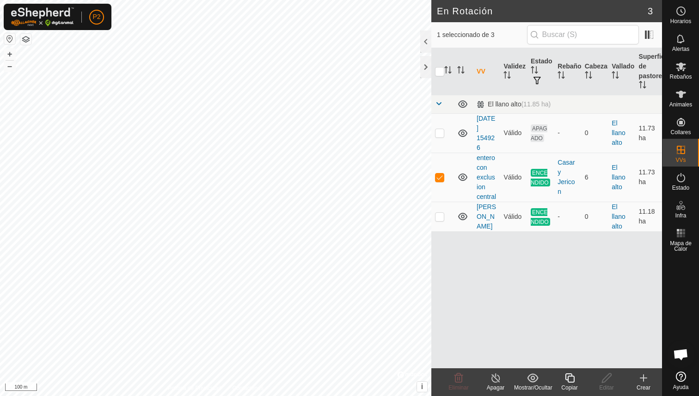
checkbox input "false"
checkbox input "true"
checkbox input "false"
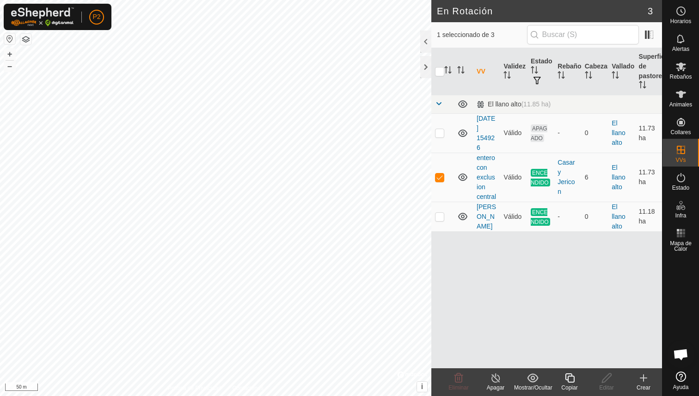
checkbox input "true"
click at [98, 20] on span "P2" at bounding box center [96, 17] width 8 height 10
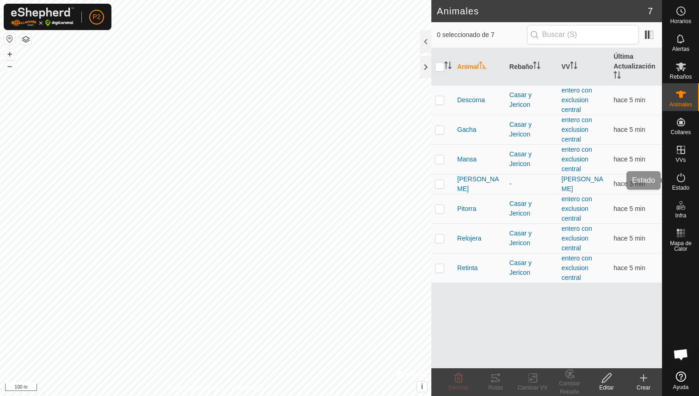
click at [682, 172] on icon at bounding box center [681, 177] width 11 height 11
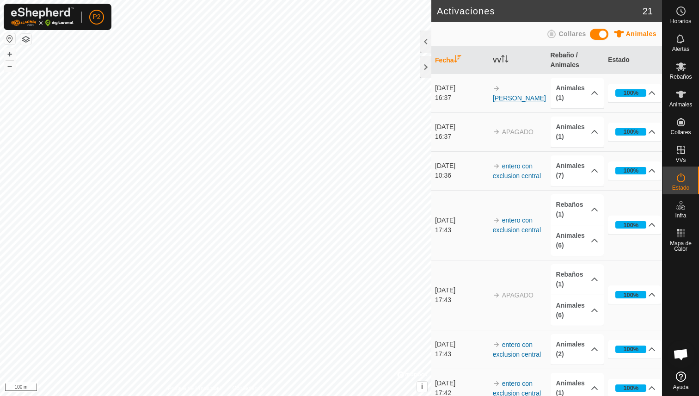
click at [517, 94] on link "[PERSON_NAME]" at bounding box center [519, 97] width 53 height 7
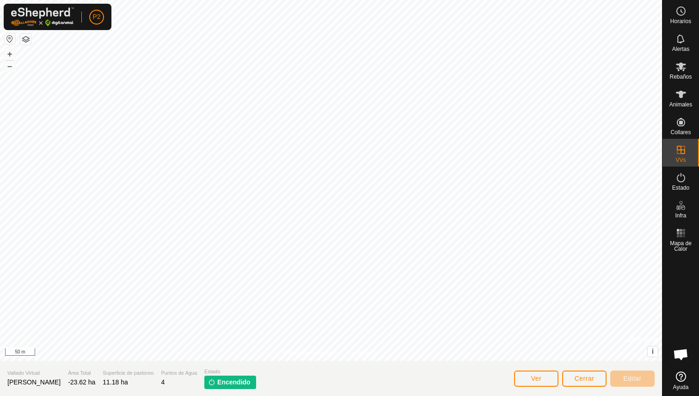
click at [586, 378] on span "Cerrar" at bounding box center [585, 378] width 20 height 7
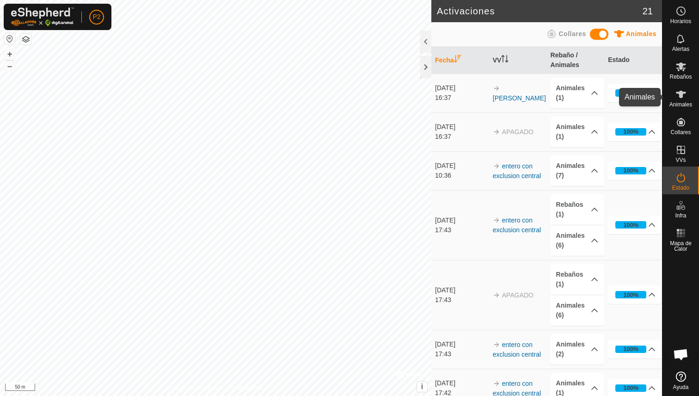
click at [680, 94] on icon at bounding box center [681, 94] width 10 height 7
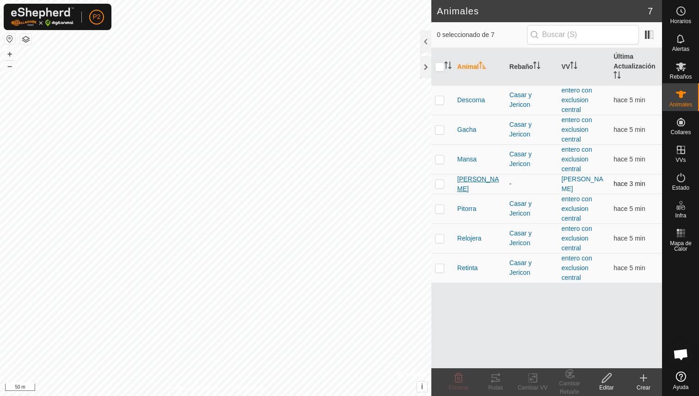
click at [467, 185] on span "[PERSON_NAME]" at bounding box center [479, 183] width 45 height 19
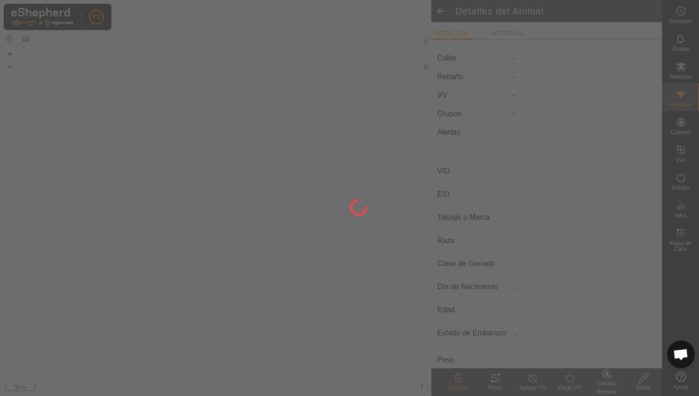
type input "[PERSON_NAME]"
type input "000061520465326"
type input "-"
type input "Limusina"
type input "-"
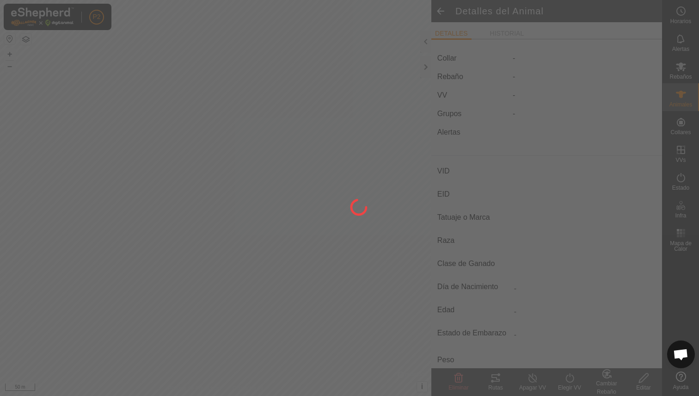
type input "03/2016"
type input "9 years 8 months"
type input "1100 kg"
type input "-"
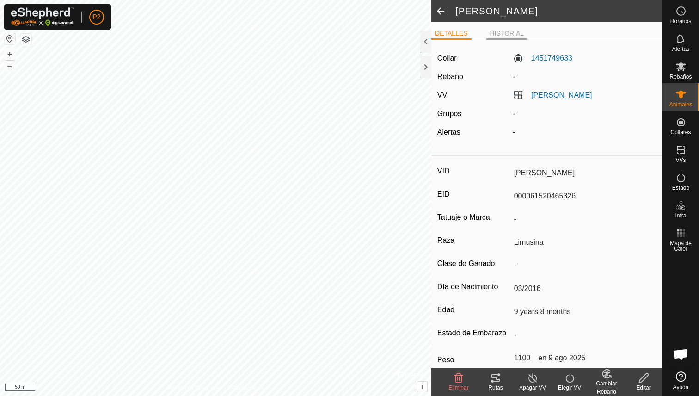
click at [496, 35] on li "HISTORIAL" at bounding box center [507, 34] width 42 height 11
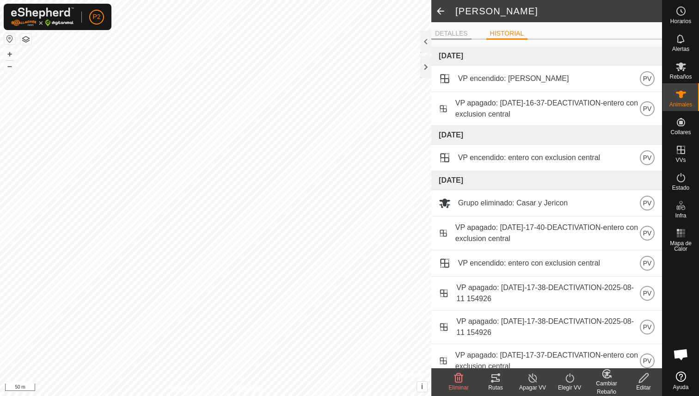
click at [467, 32] on li "DETALLES" at bounding box center [451, 34] width 40 height 11
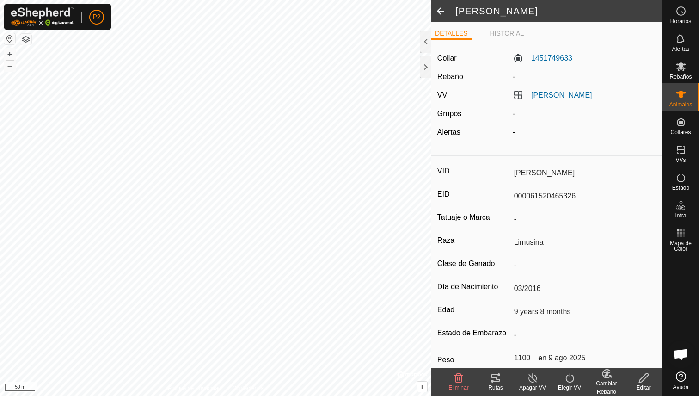
click at [490, 379] on icon at bounding box center [495, 377] width 11 height 11
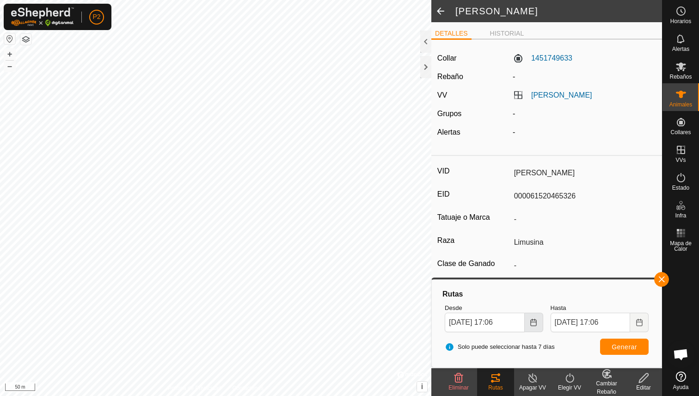
click at [528, 322] on button "Choose Date" at bounding box center [534, 322] width 18 height 19
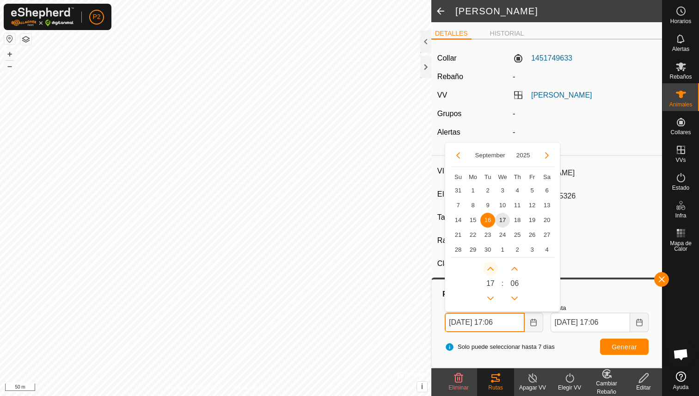
click at [492, 271] on button "Next Hour" at bounding box center [490, 268] width 15 height 15
click at [493, 291] on button "Previous Hour" at bounding box center [490, 298] width 15 height 15
click at [493, 292] on span "Previous Hour" at bounding box center [493, 292] width 0 height 0
click at [502, 223] on span "17" at bounding box center [502, 220] width 15 height 15
type input "17 Sep, 2025 16:06"
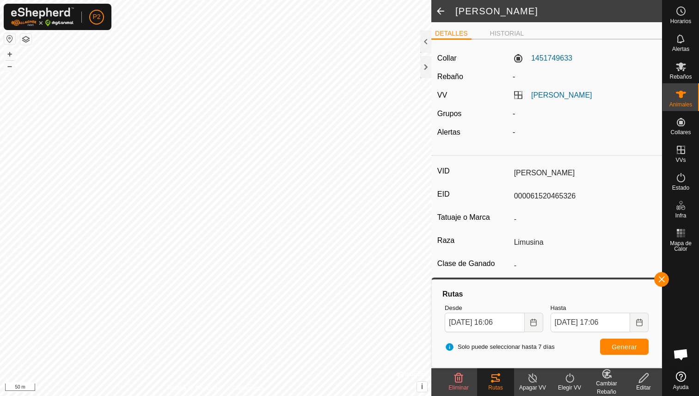
click at [629, 344] on span "Generar" at bounding box center [624, 346] width 25 height 7
